Goal: Information Seeking & Learning: Learn about a topic

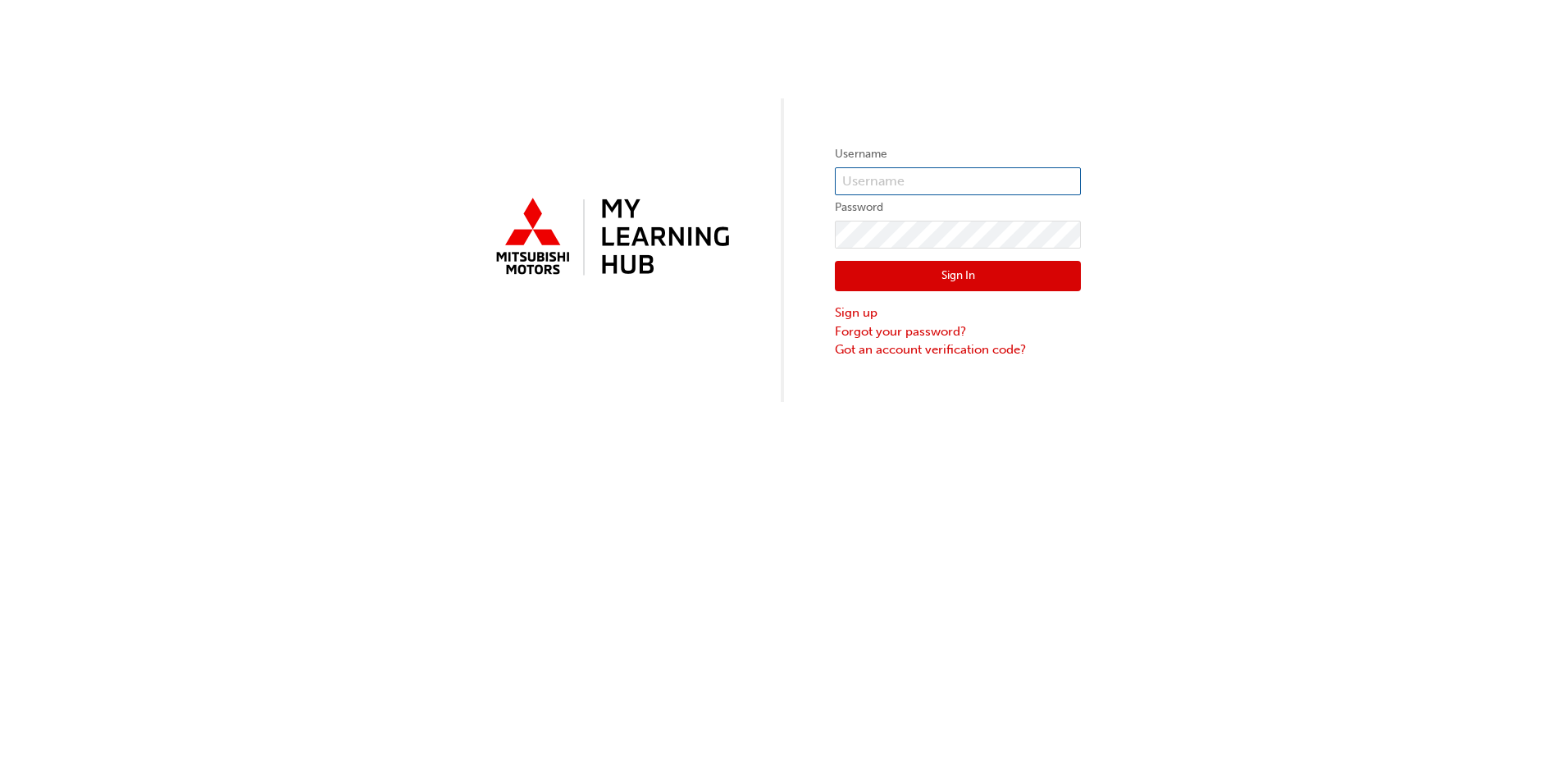
click at [868, 175] on input "text" at bounding box center [958, 180] width 246 height 28
type input "0005837139"
click at [992, 284] on button "Sign In" at bounding box center [958, 276] width 246 height 31
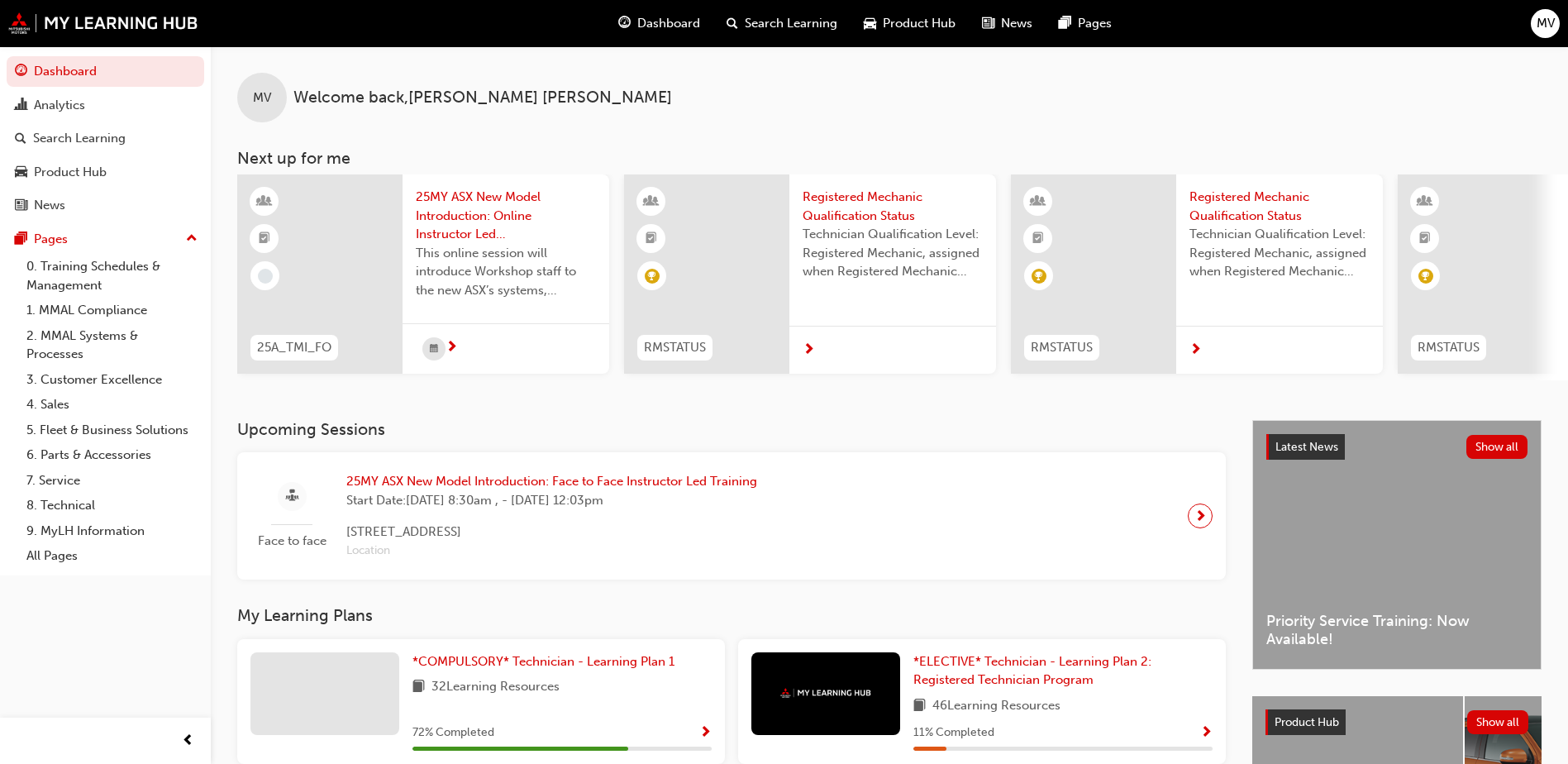
click at [468, 207] on span "25MY ASX New Model Introduction: Online Instructor Led Training" at bounding box center [506, 216] width 180 height 56
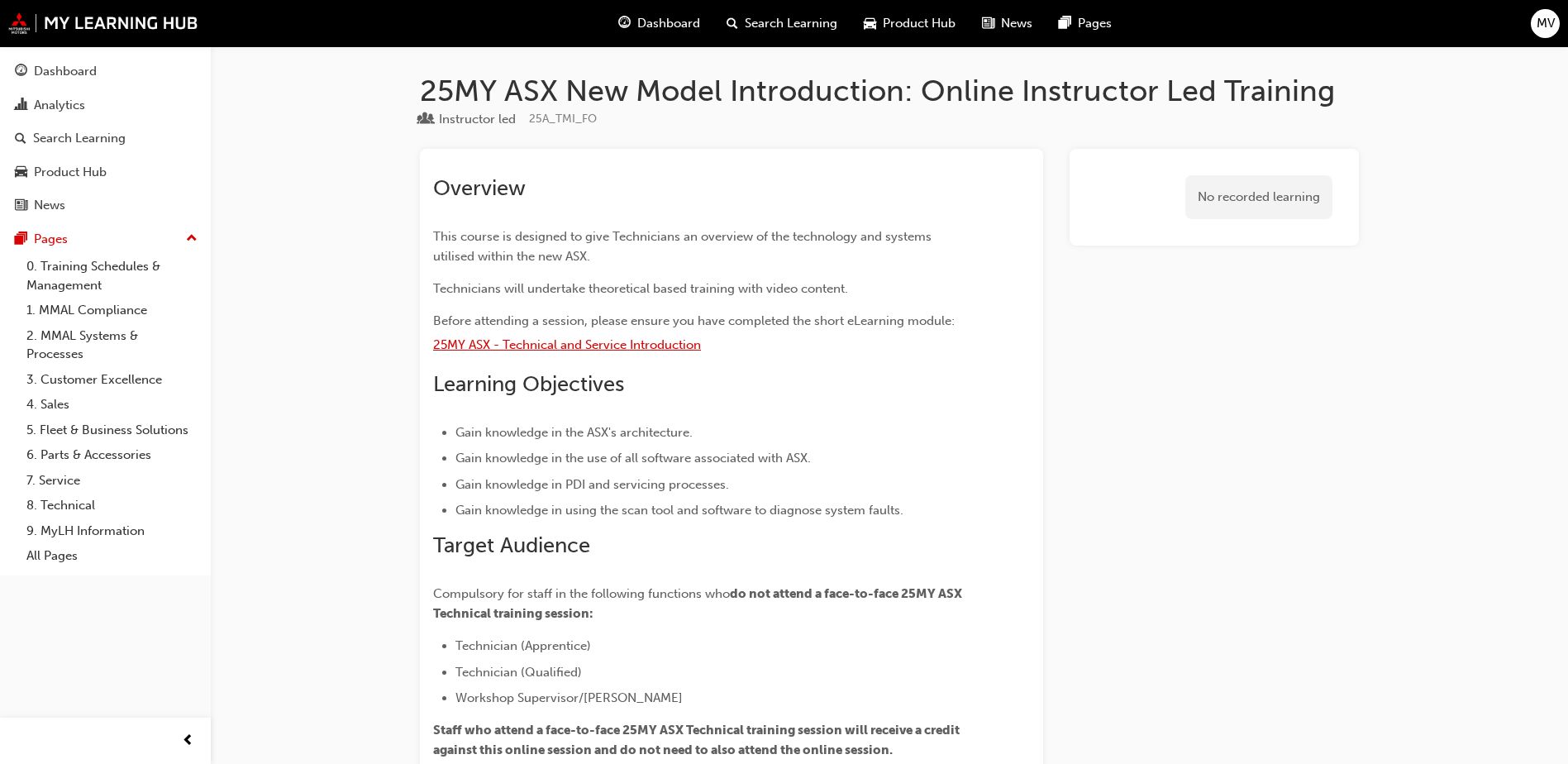
click at [584, 348] on span "25MY ASX - Technical and Service Introduction" at bounding box center [567, 345] width 268 height 15
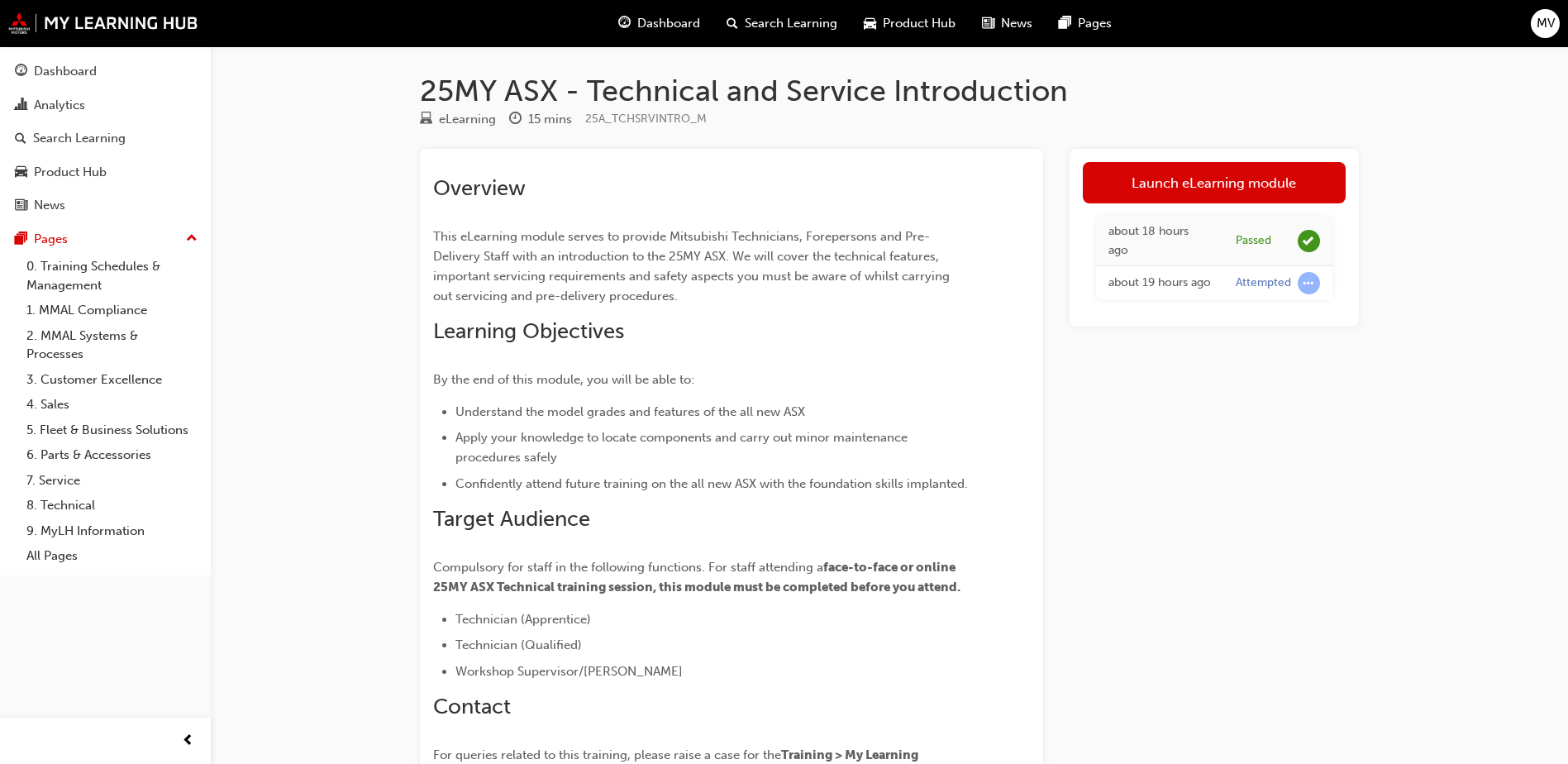
scroll to position [184, 0]
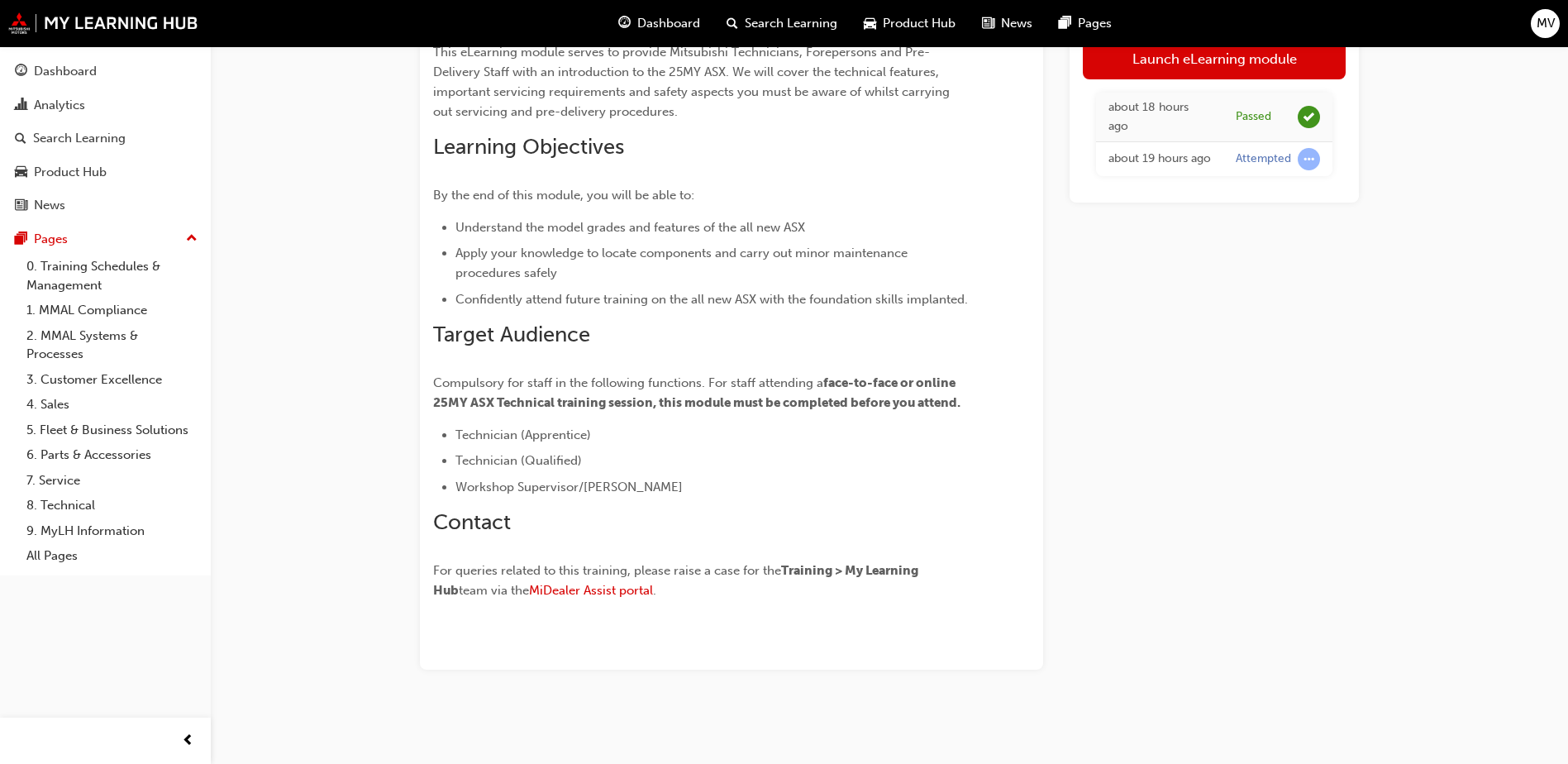
click at [1296, 165] on div "Attempted" at bounding box center [1277, 159] width 84 height 22
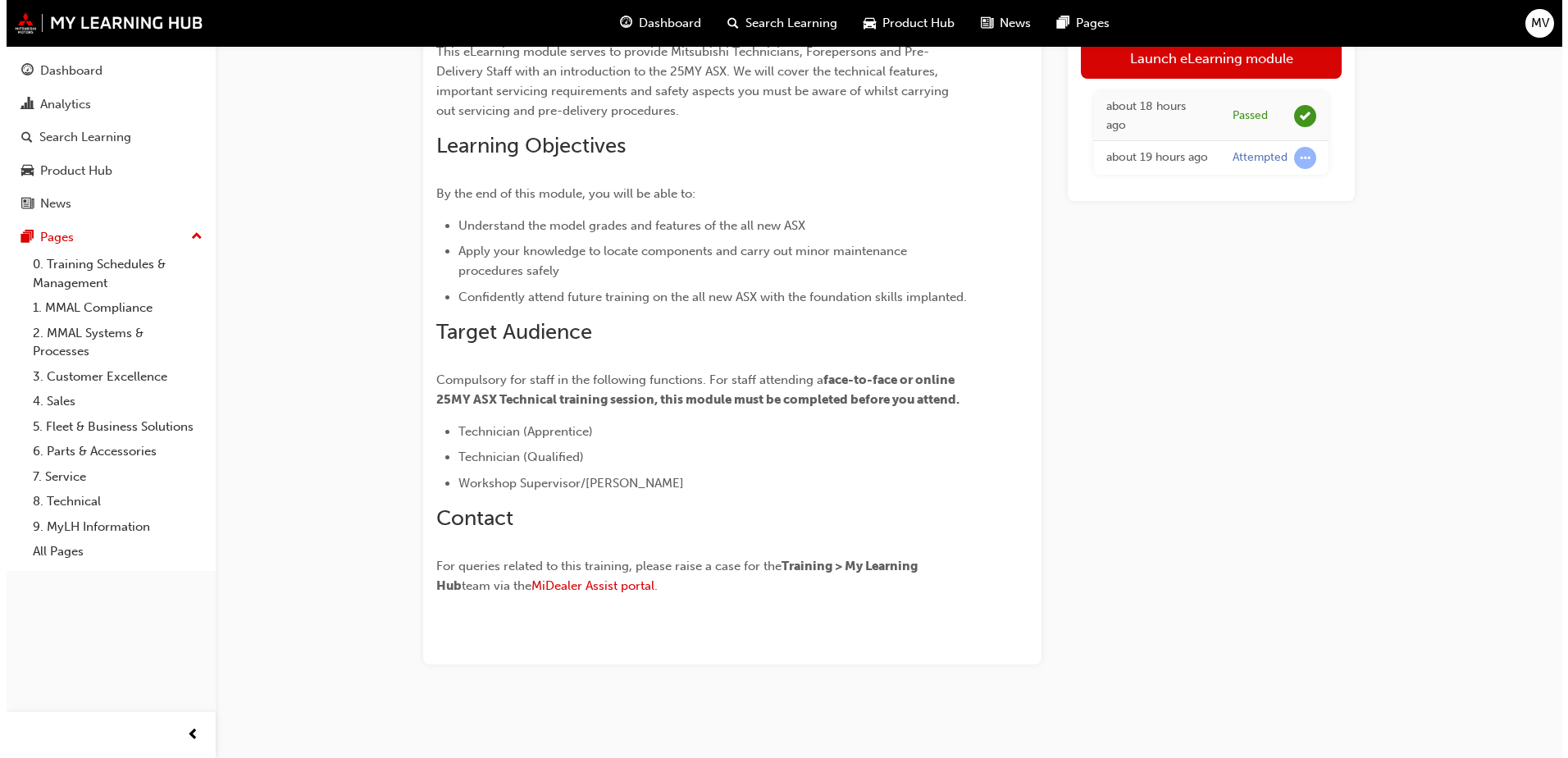
scroll to position [0, 0]
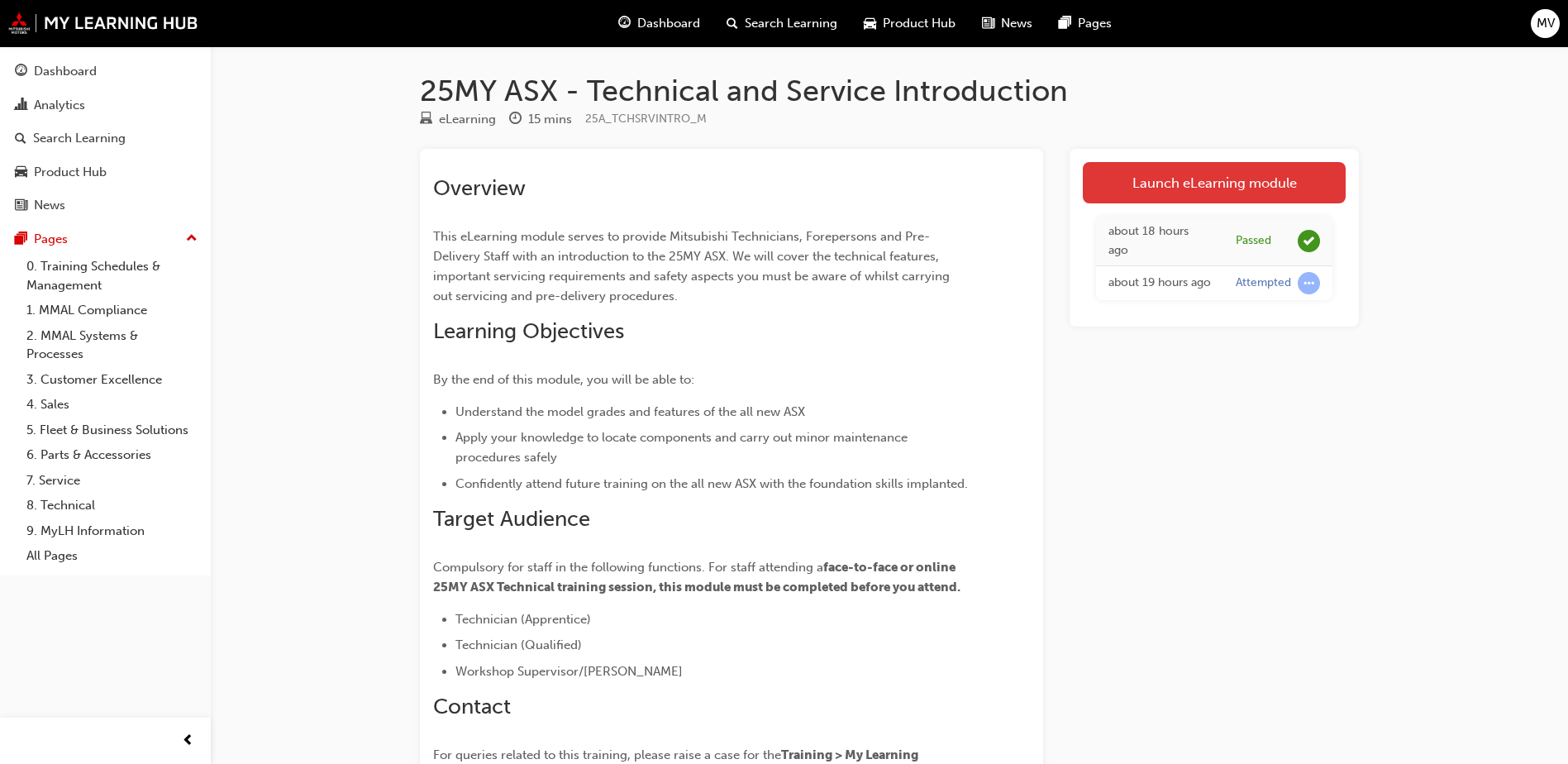
click at [1186, 177] on link "Launch eLearning module" at bounding box center [1214, 183] width 263 height 42
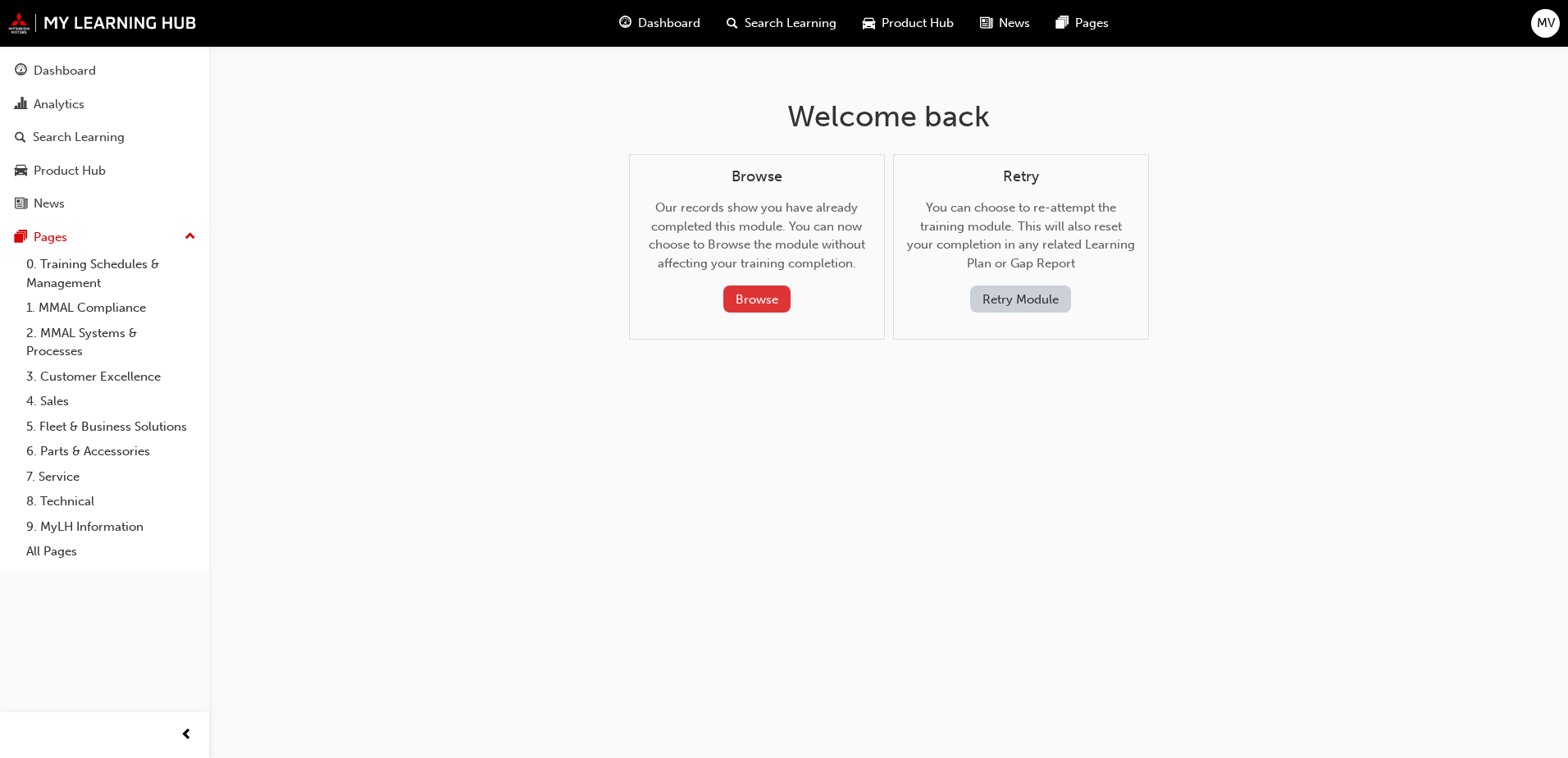
click at [774, 301] on button "Browse" at bounding box center [757, 298] width 67 height 27
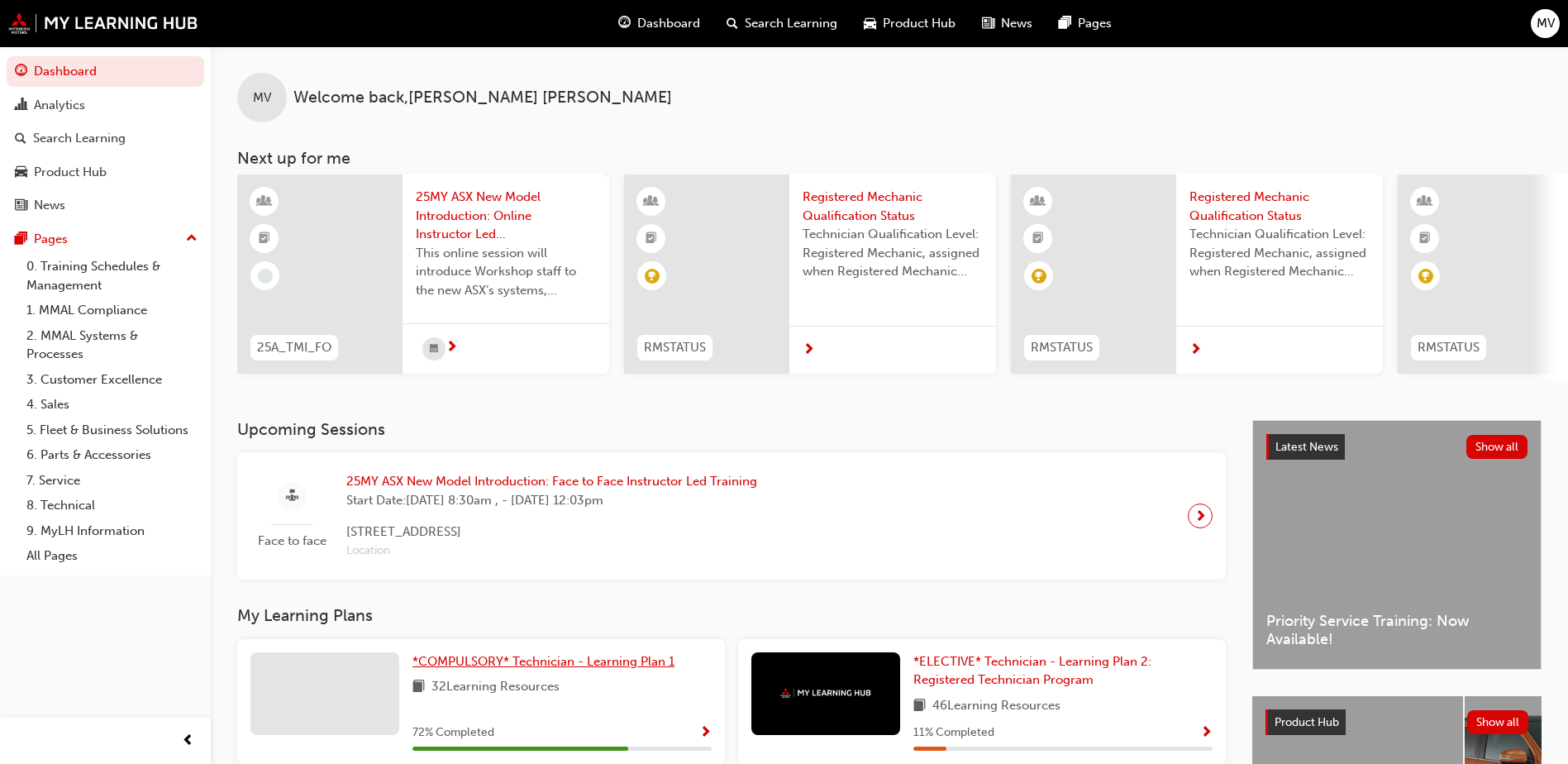
click at [594, 666] on span "*COMPULSORY* Technician - Learning Plan 1" at bounding box center [543, 661] width 262 height 15
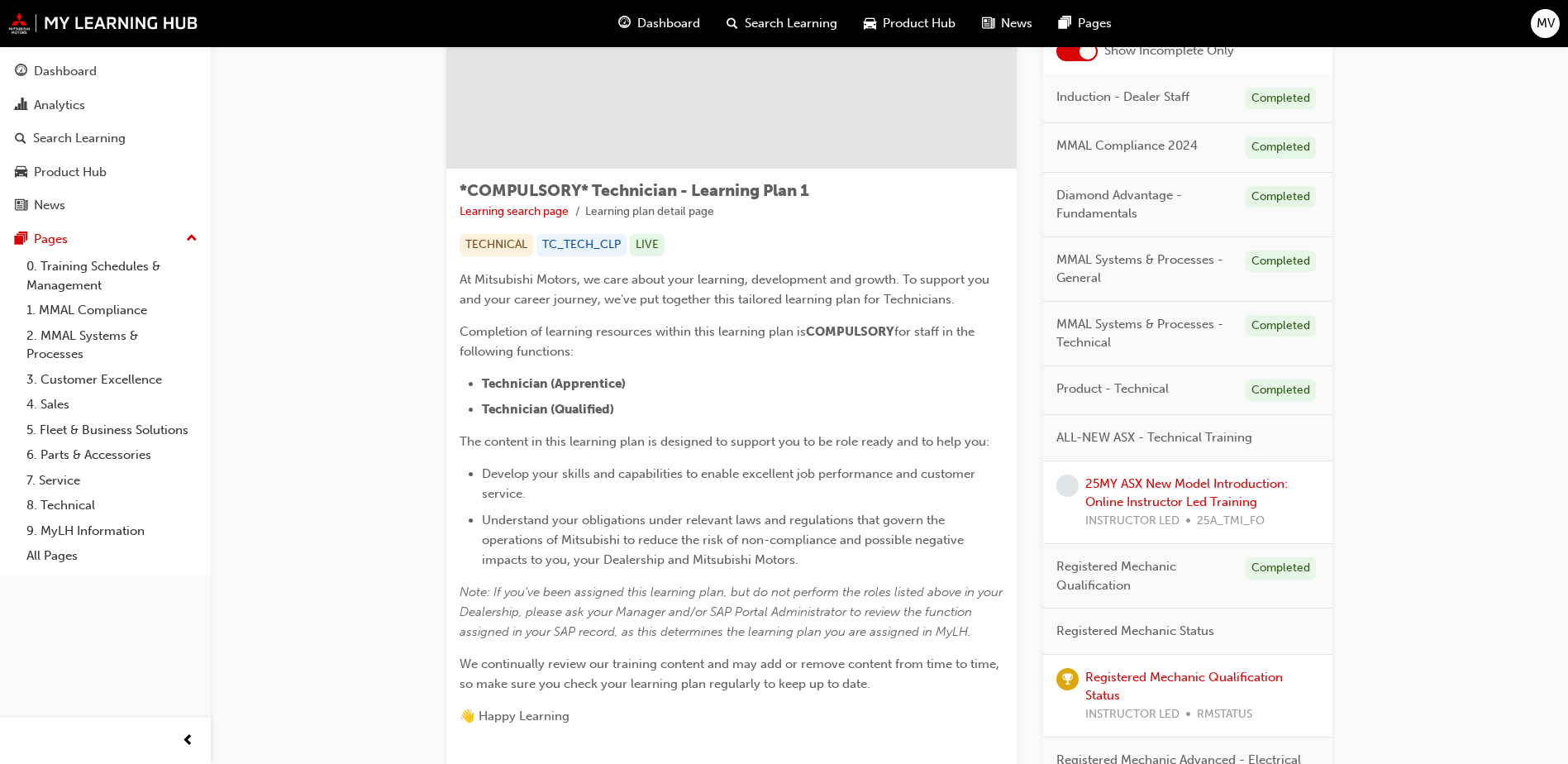
scroll to position [331, 0]
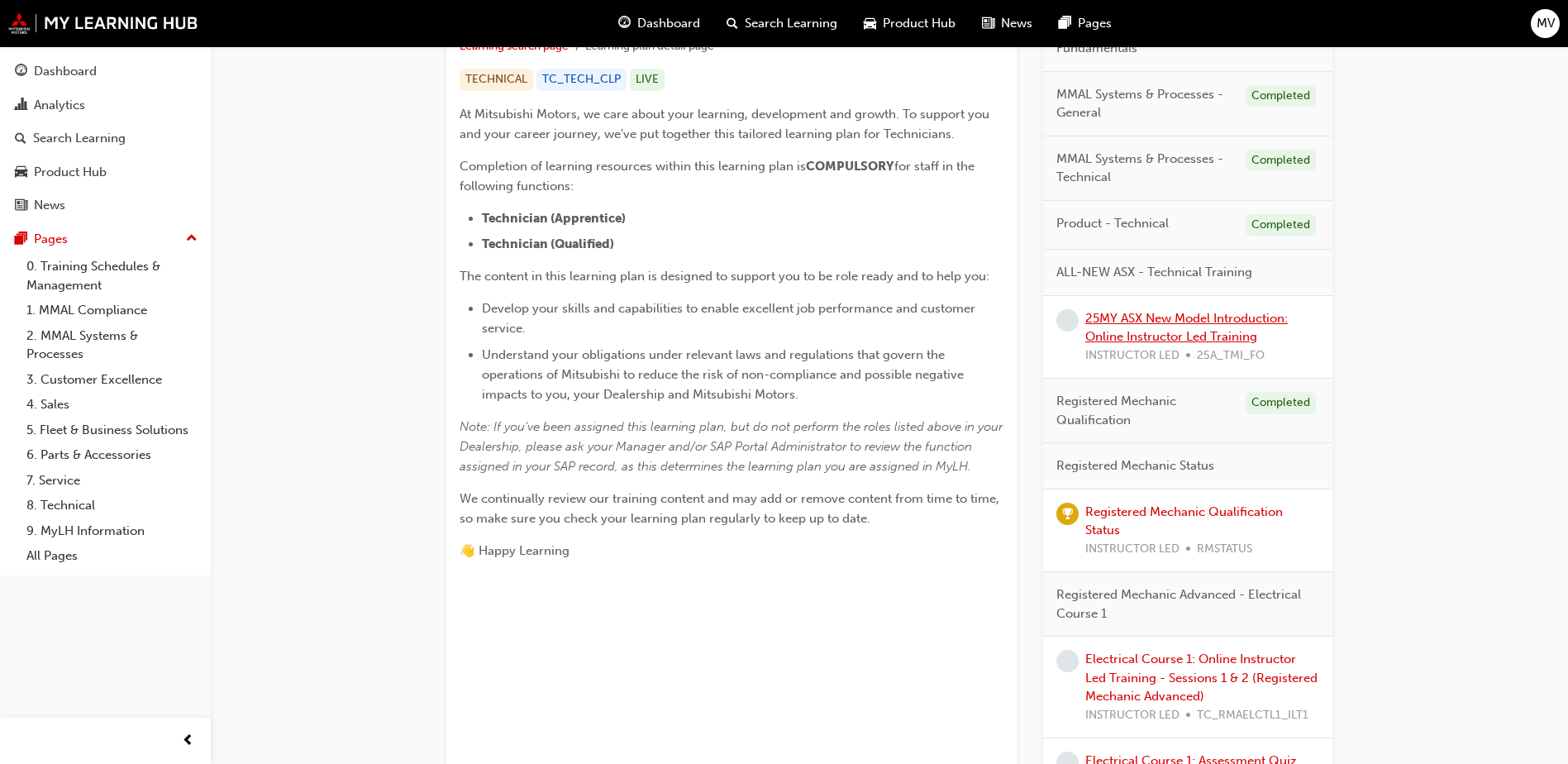
click at [1198, 320] on link "25MY ASX New Model Introduction: Online Instructor Led Training" at bounding box center [1186, 328] width 202 height 34
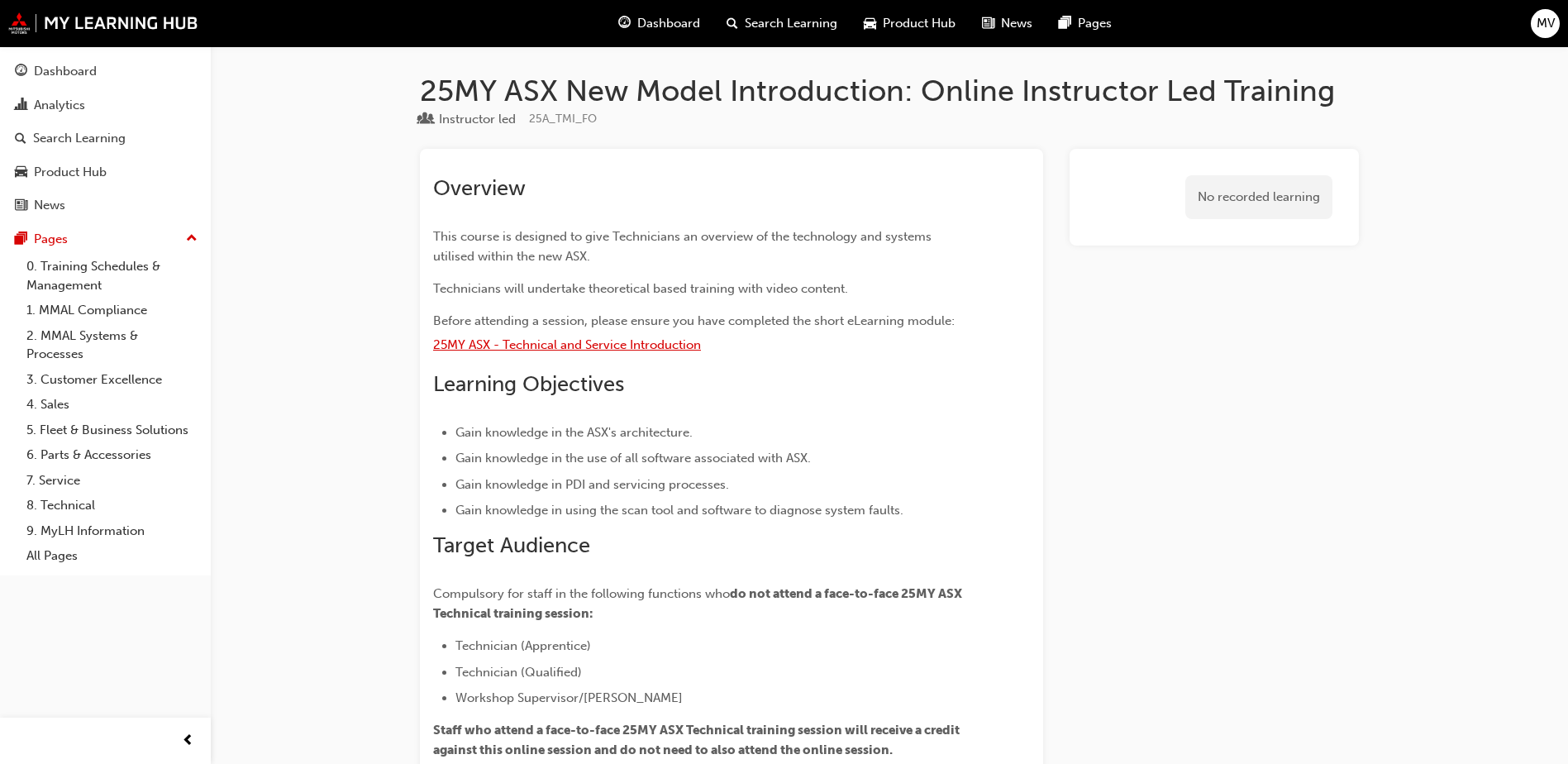
click at [571, 347] on span "25MY ASX - Technical and Service Introduction" at bounding box center [567, 345] width 268 height 15
click at [752, 22] on span "Search Learning" at bounding box center [790, 24] width 93 height 19
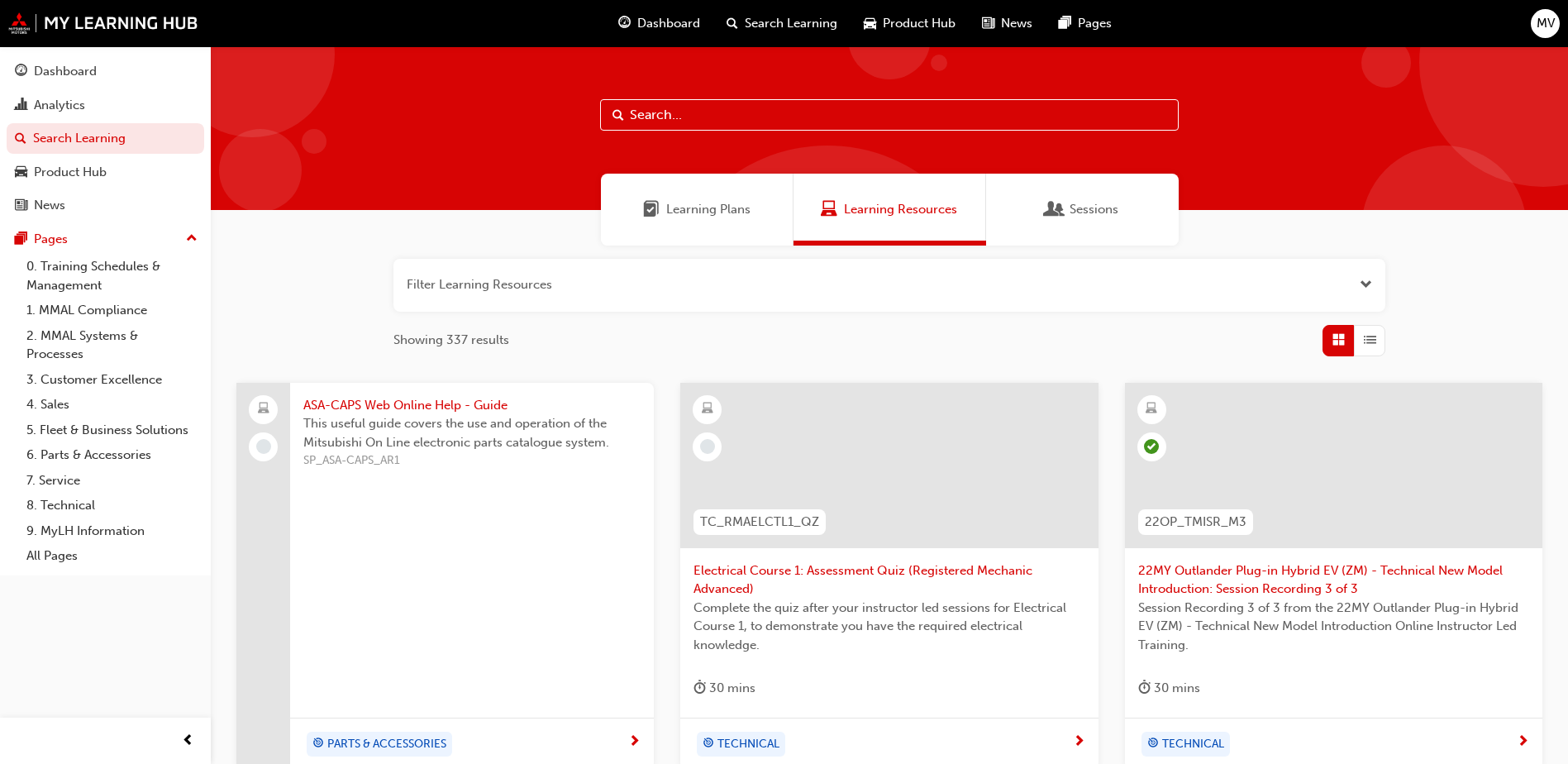
click at [652, 20] on span "Dashboard" at bounding box center [669, 24] width 63 height 19
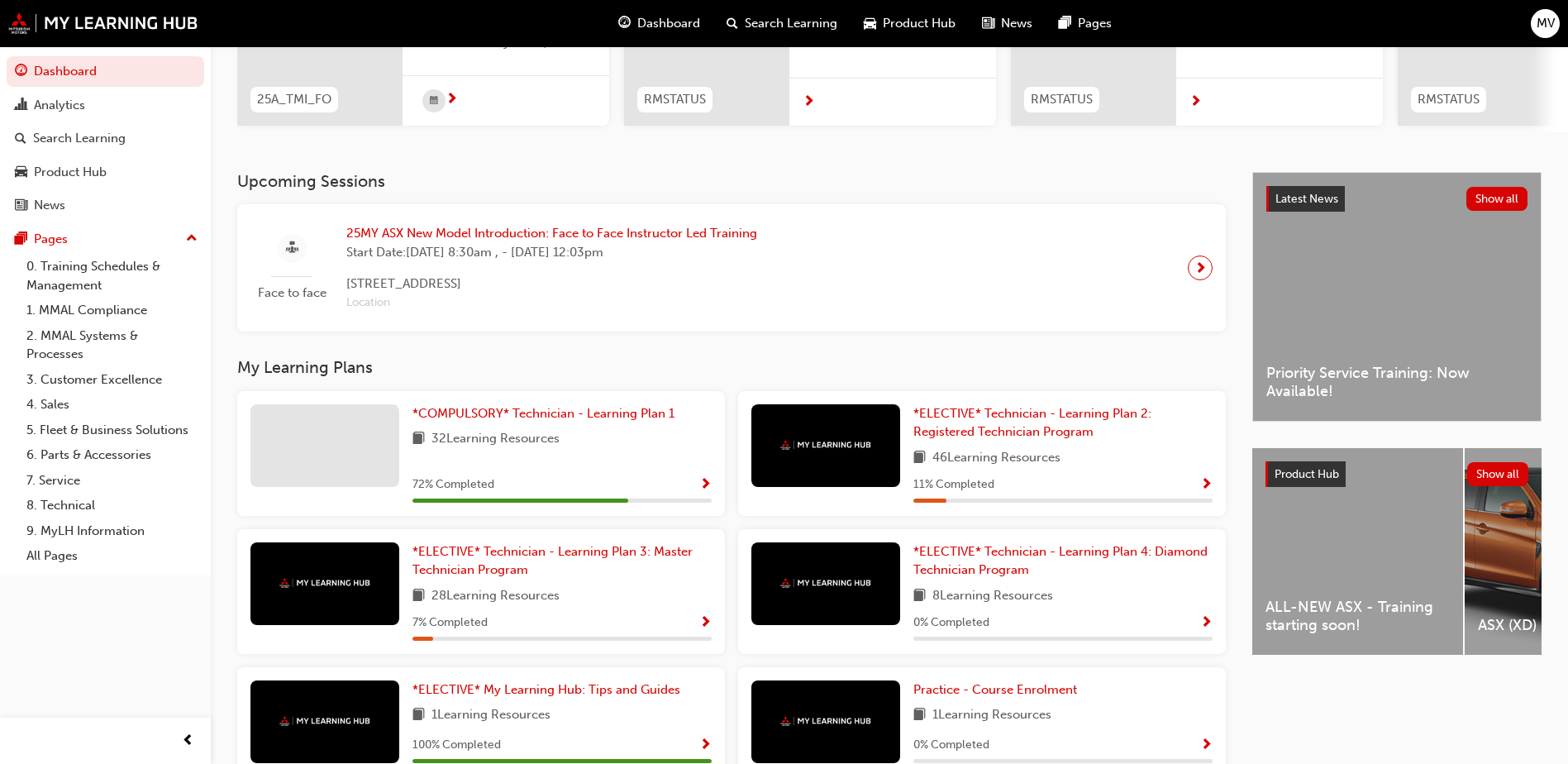
scroll to position [82, 0]
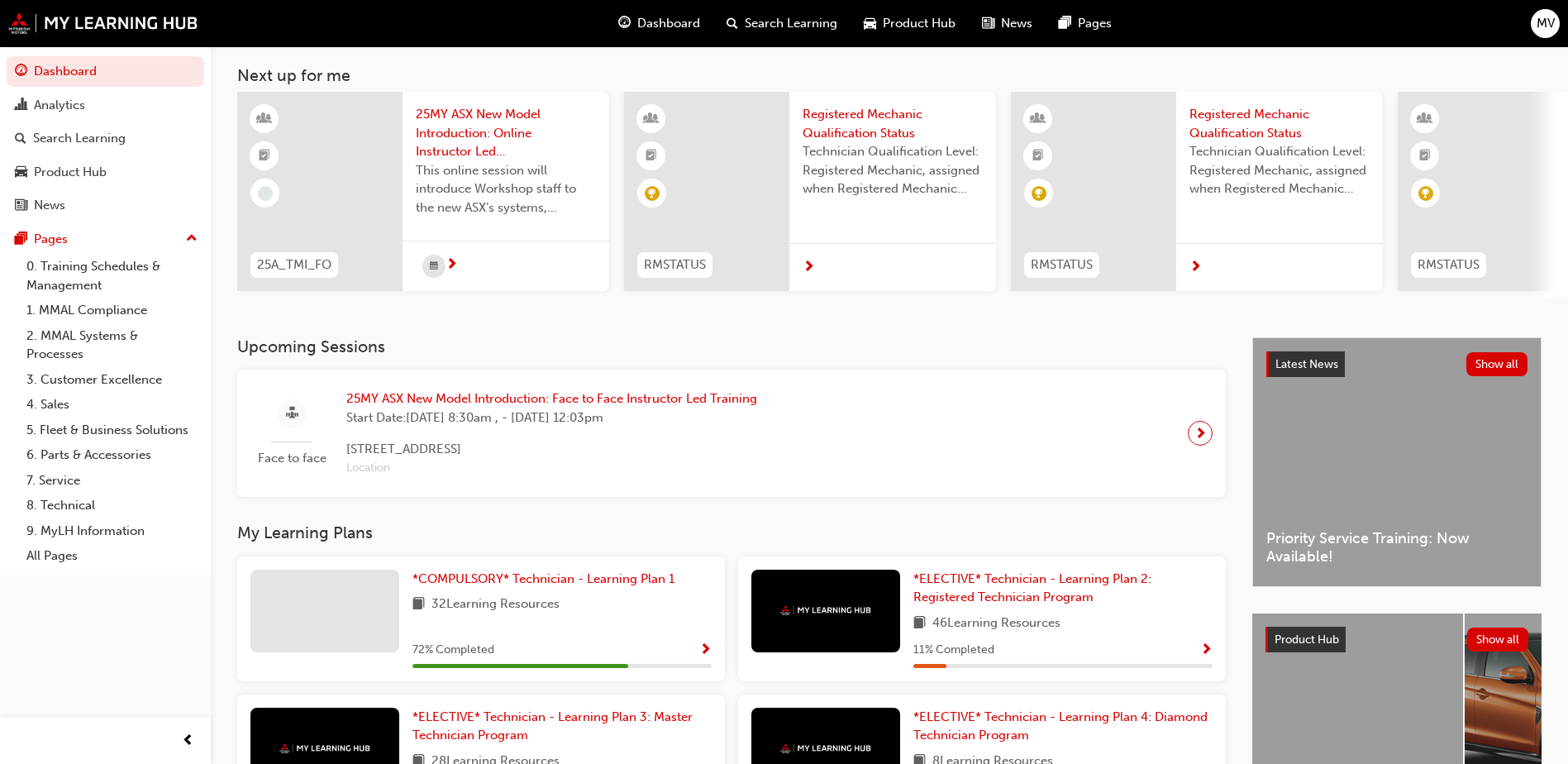
click at [1541, 22] on span "MV" at bounding box center [1545, 24] width 18 height 19
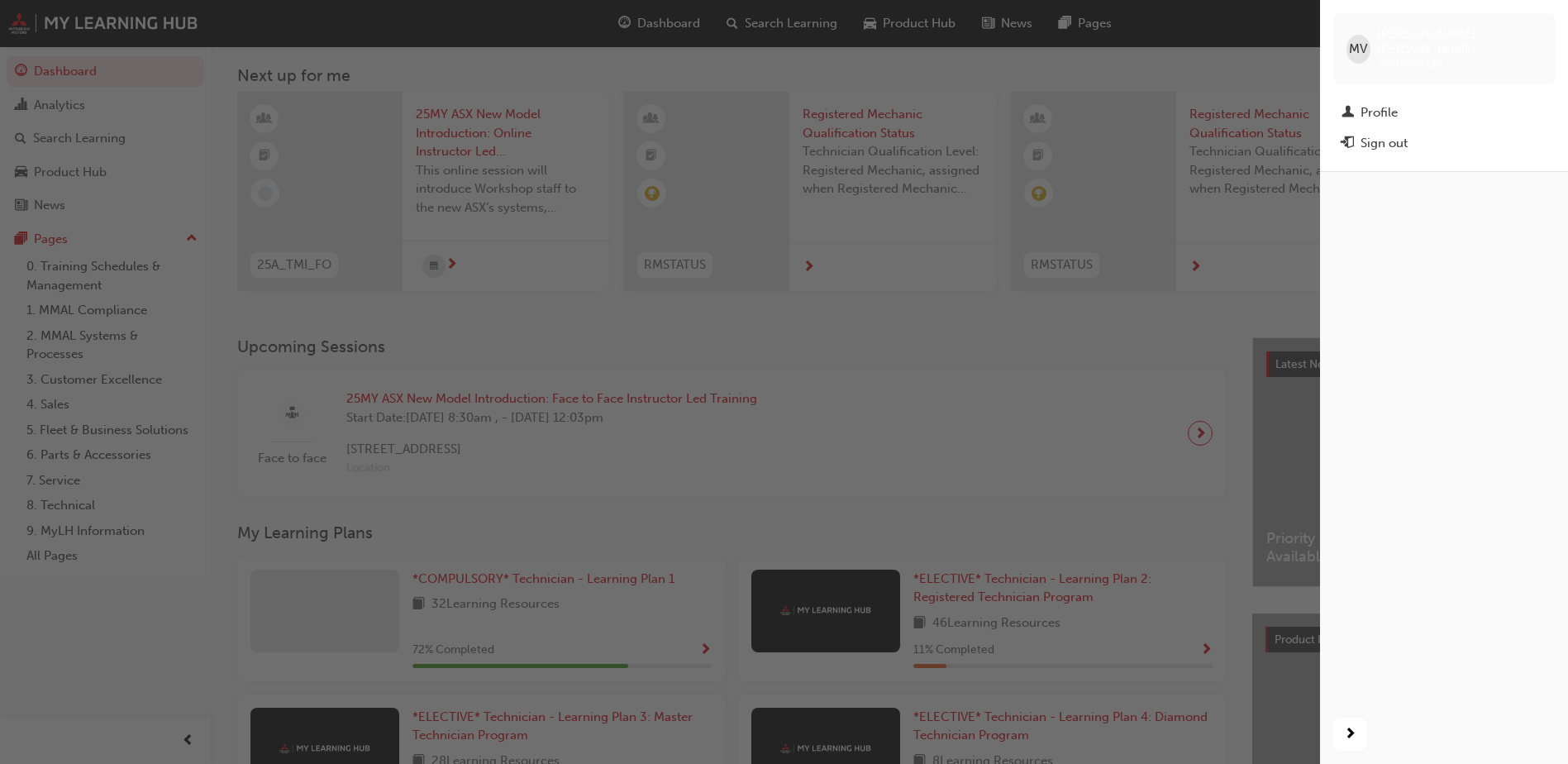
click at [1459, 217] on div "button" at bounding box center [1444, 437] width 248 height 533
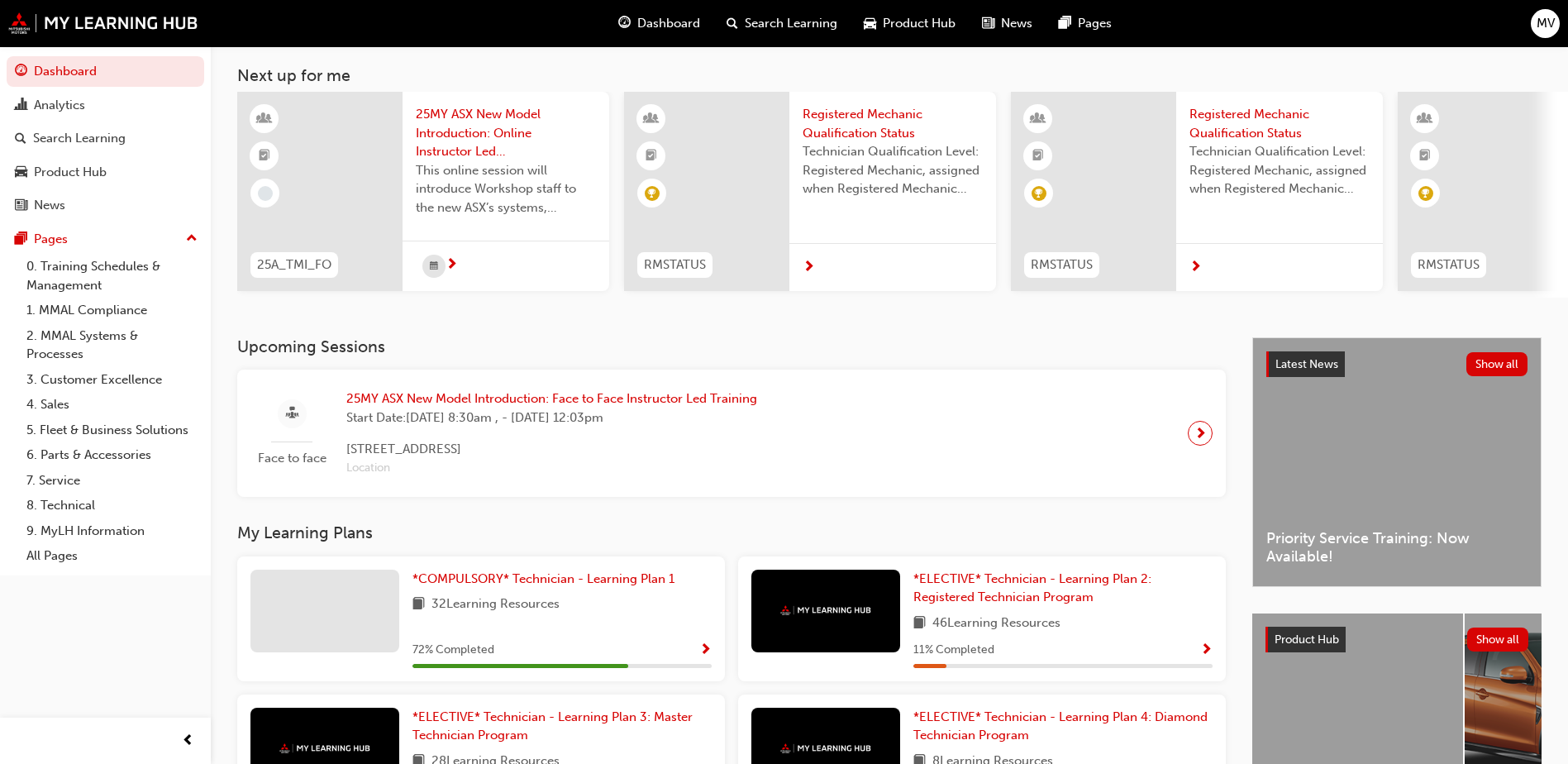
click at [478, 127] on span "25MY ASX New Model Introduction: Online Instructor Led Training" at bounding box center [506, 133] width 180 height 56
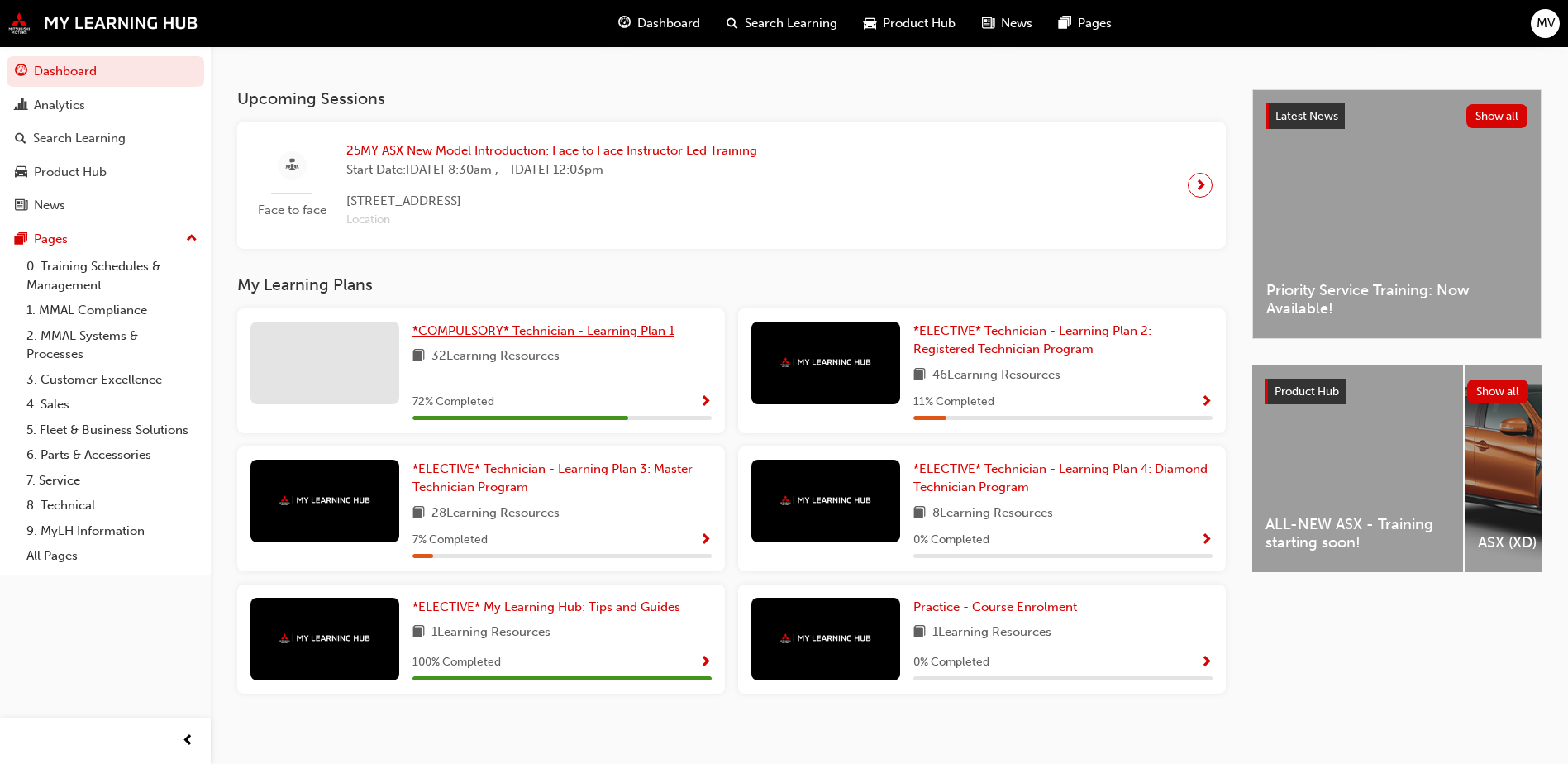
click at [431, 336] on span "*COMPULSORY* Technician - Learning Plan 1" at bounding box center [543, 331] width 262 height 15
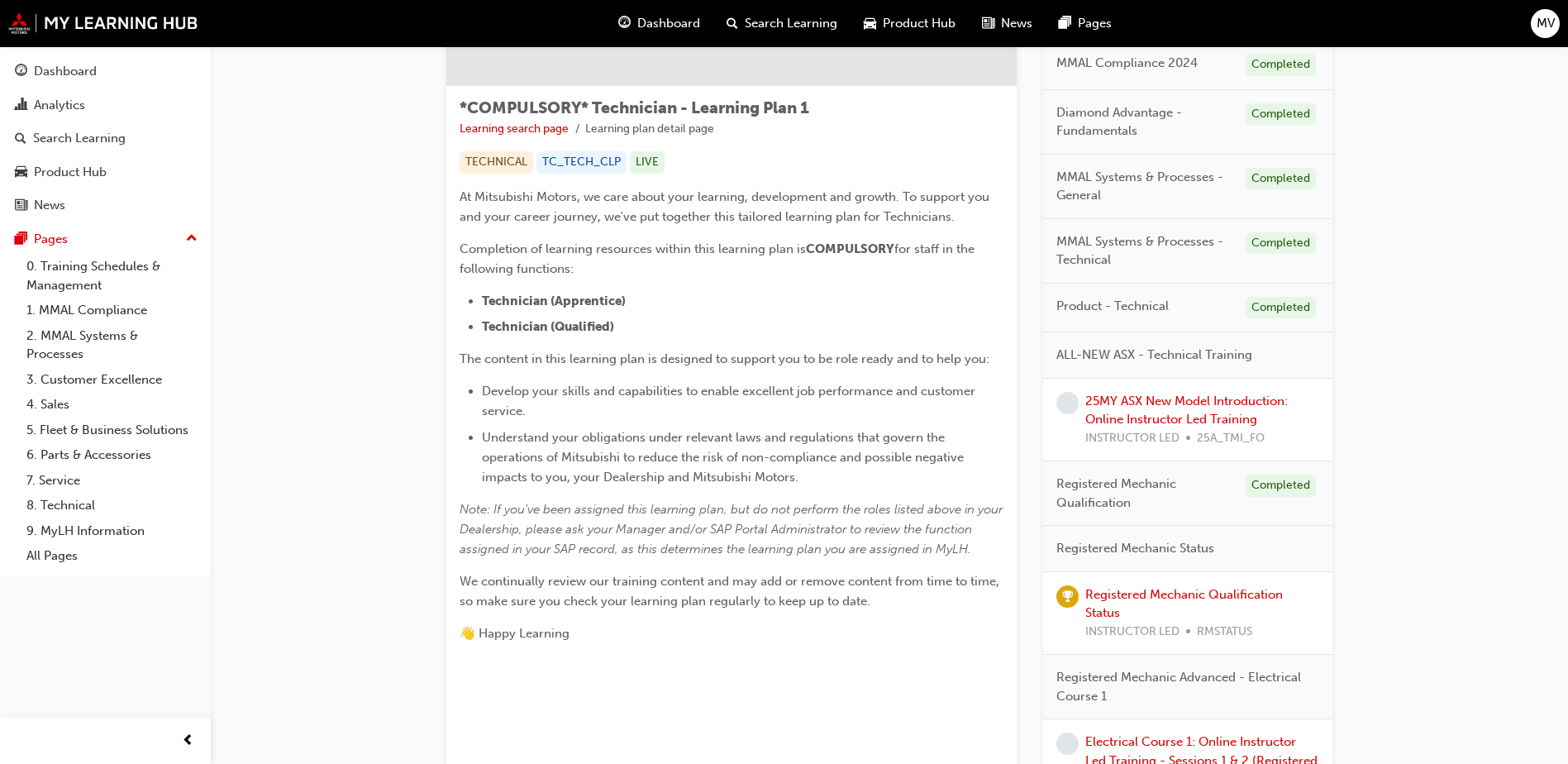
scroll to position [331, 0]
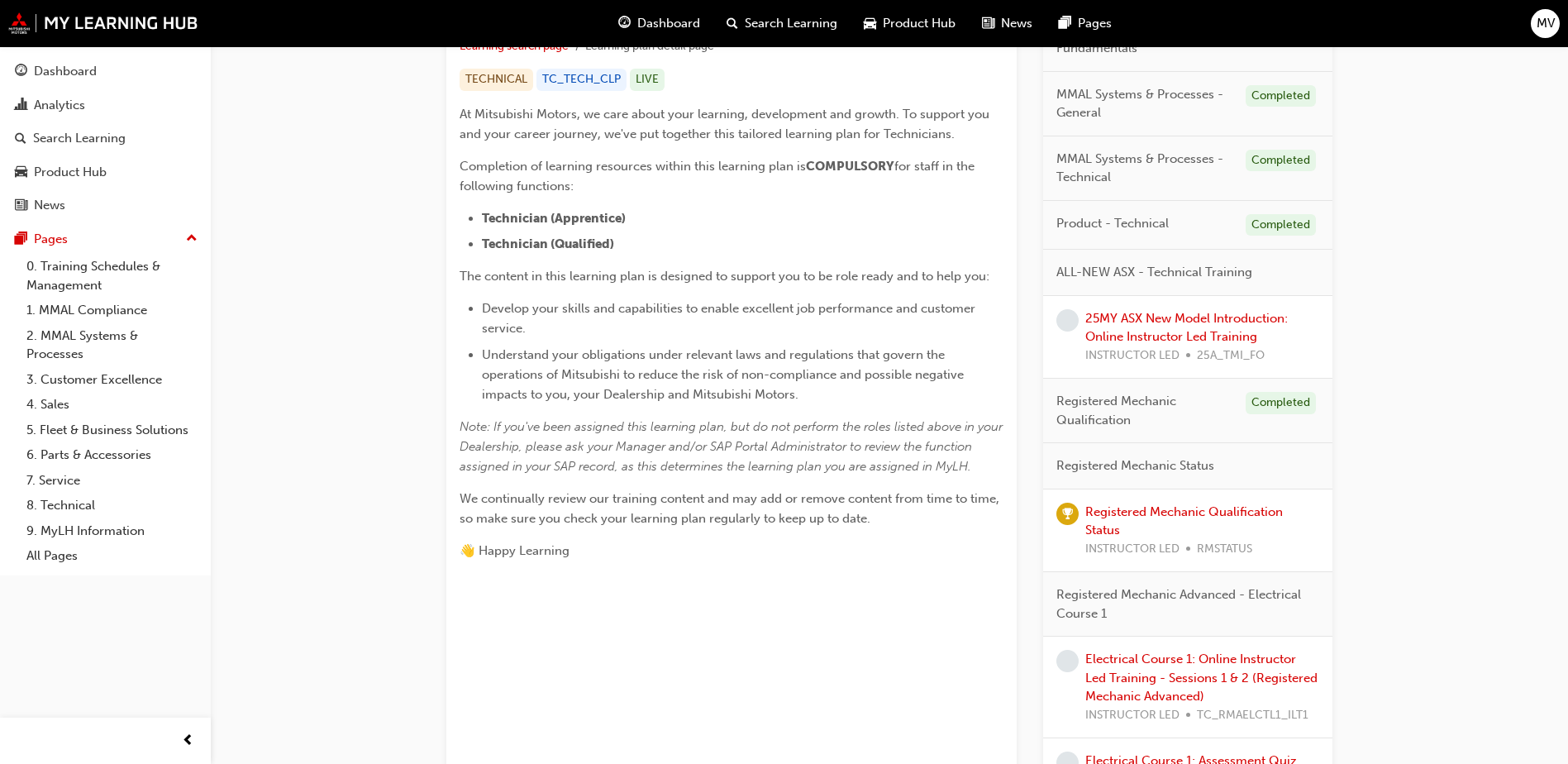
click at [1552, 20] on span "MV" at bounding box center [1545, 24] width 18 height 19
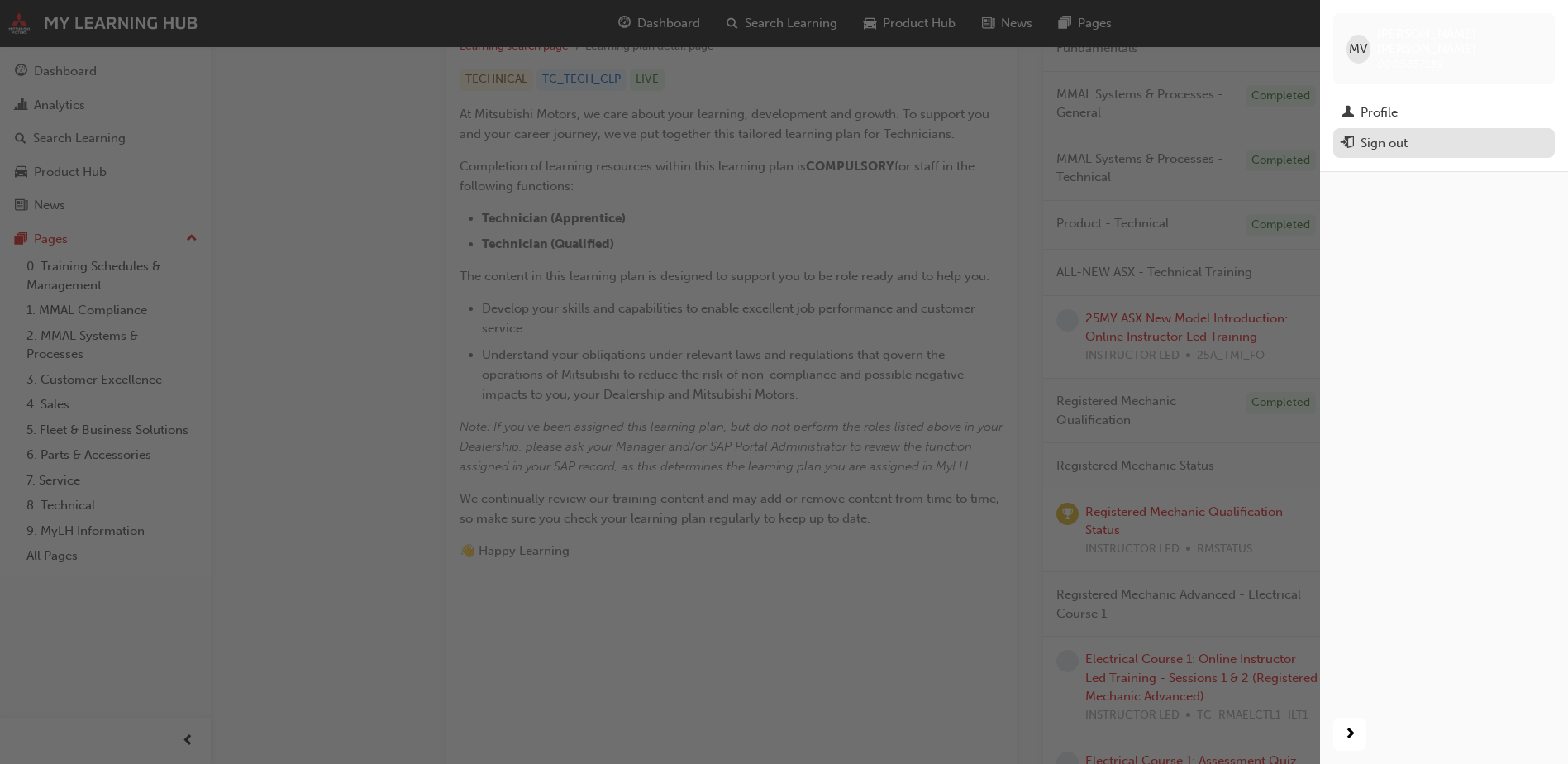
click at [1432, 139] on button "Sign out" at bounding box center [1444, 144] width 222 height 31
